Goal: Transaction & Acquisition: Purchase product/service

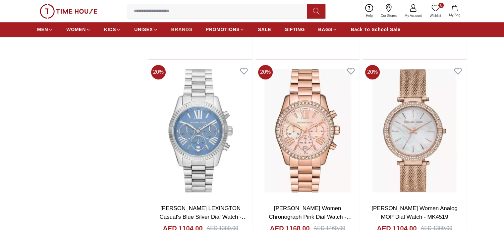
click at [188, 30] on span "BRANDS" at bounding box center [181, 29] width 21 height 7
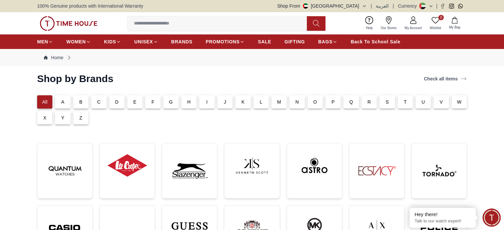
click at [277, 100] on p "M" at bounding box center [279, 102] width 4 height 7
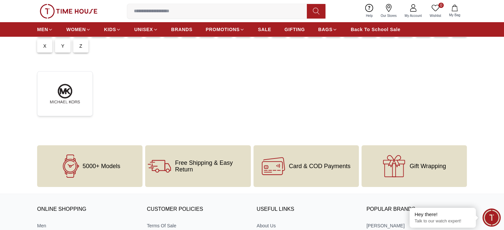
scroll to position [33, 0]
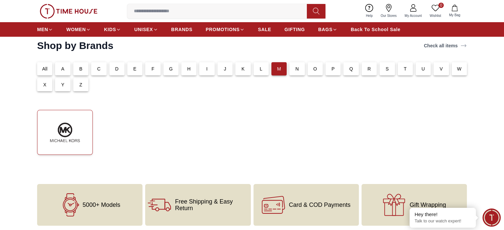
click at [80, 148] on img at bounding box center [65, 133] width 44 height 34
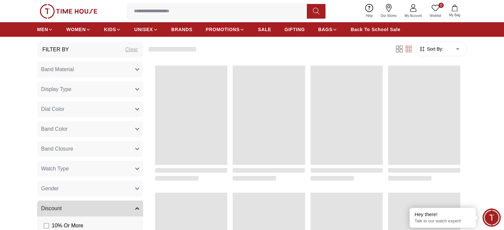
scroll to position [298, 0]
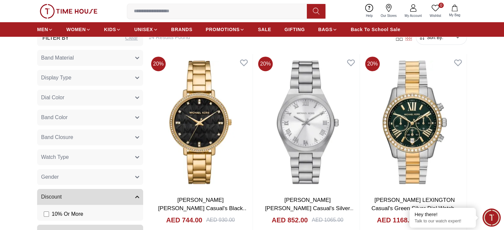
click at [139, 117] on icon "button" at bounding box center [137, 118] width 3 height 2
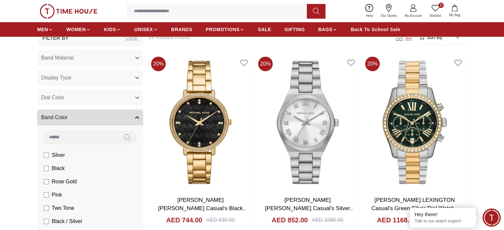
click at [139, 116] on icon "button" at bounding box center [137, 118] width 4 height 4
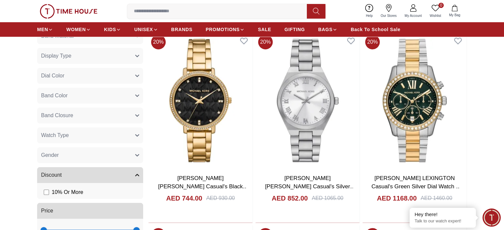
scroll to position [331, 0]
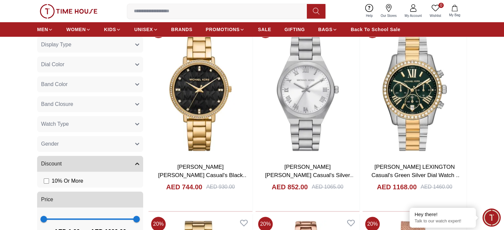
click at [139, 142] on icon "button" at bounding box center [137, 144] width 4 height 4
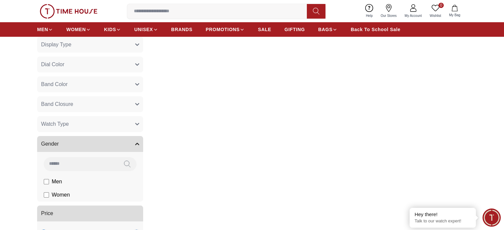
click at [134, 124] on button "Watch Type" at bounding box center [90, 124] width 106 height 16
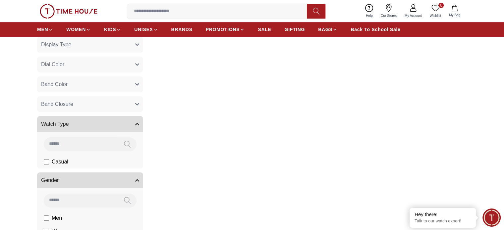
click at [134, 124] on button "Watch Type" at bounding box center [90, 124] width 106 height 16
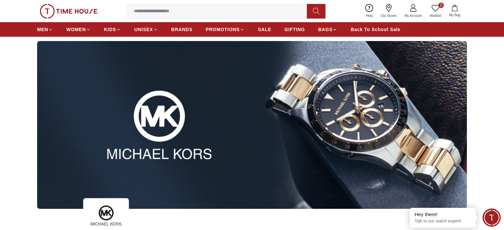
scroll to position [677, 0]
